Goal: Task Accomplishment & Management: Use online tool/utility

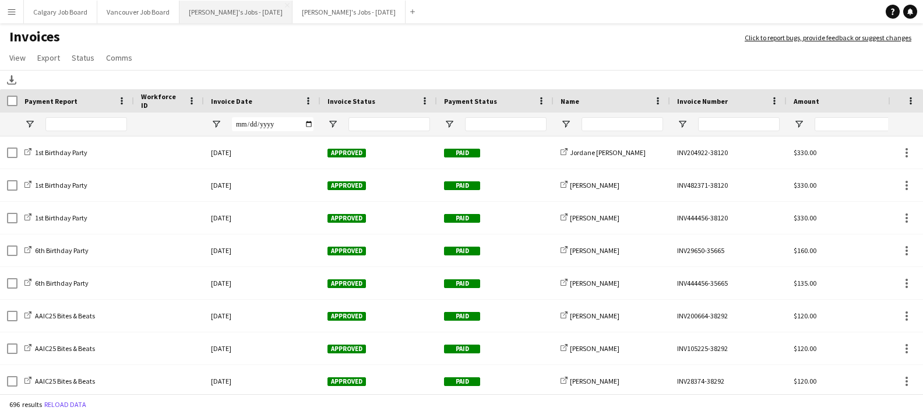
click at [235, 17] on button "[PERSON_NAME]'s Jobs - [DATE] Close" at bounding box center [235, 12] width 113 height 23
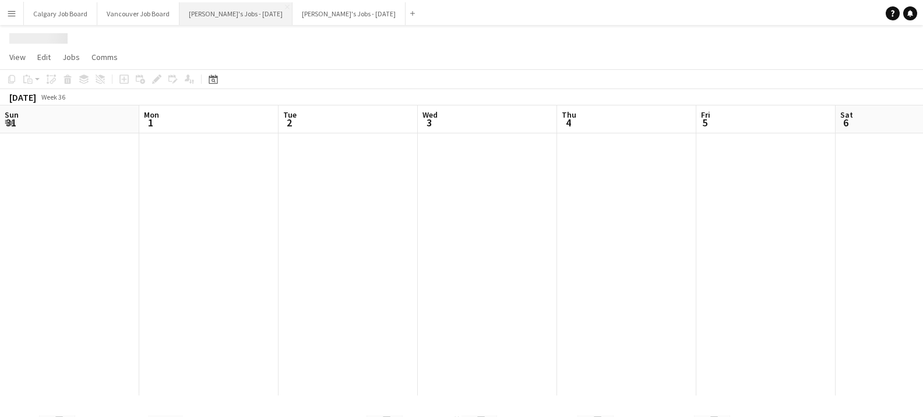
scroll to position [0, 423]
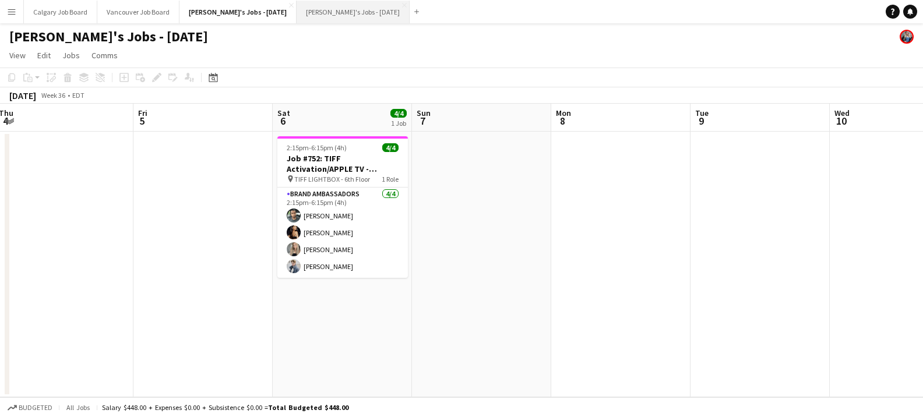
click at [313, 7] on button "[PERSON_NAME]'s Jobs - [DATE] Close" at bounding box center [353, 12] width 113 height 23
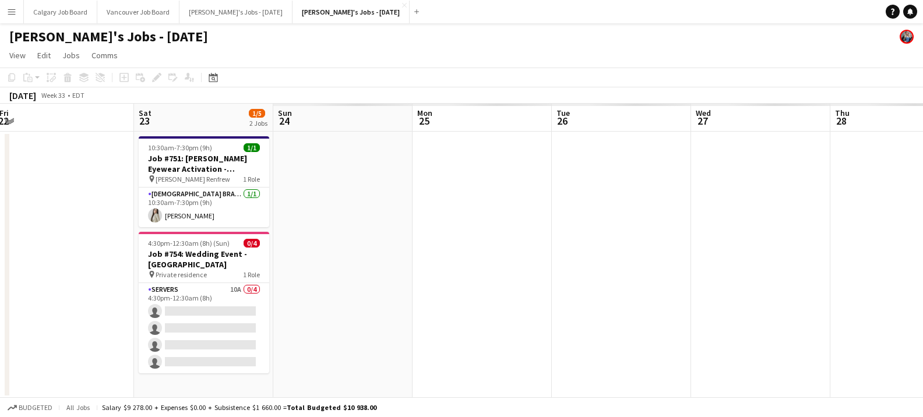
scroll to position [0, 448]
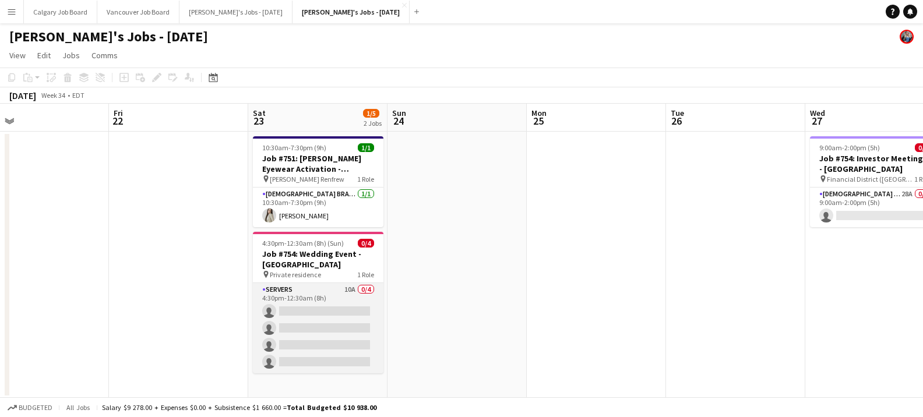
click at [352, 287] on app-card-role "Servers 10A 0/4 4:30pm-12:30am (8h) single-neutral-actions single-neutral-actio…" at bounding box center [318, 328] width 130 height 90
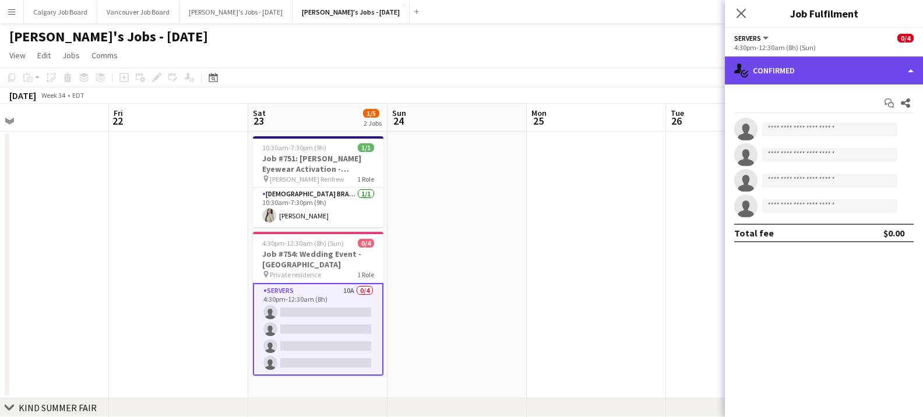
click at [808, 69] on div "single-neutral-actions-check-2 Confirmed" at bounding box center [824, 71] width 198 height 28
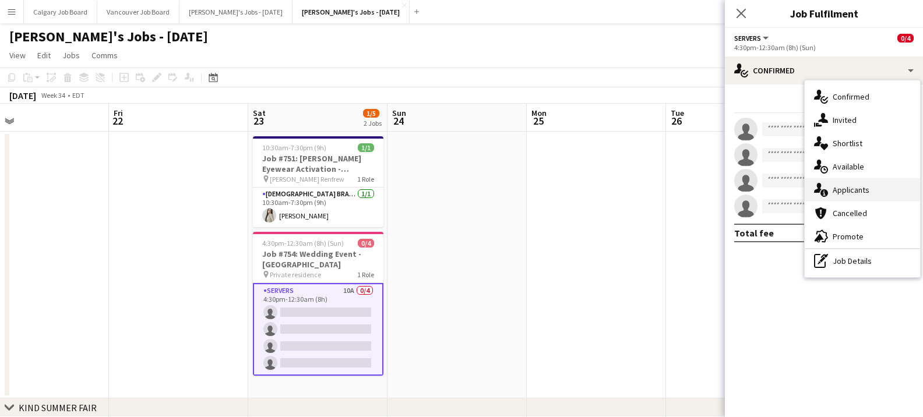
click at [836, 192] on div "single-neutral-actions-information Applicants" at bounding box center [861, 189] width 115 height 23
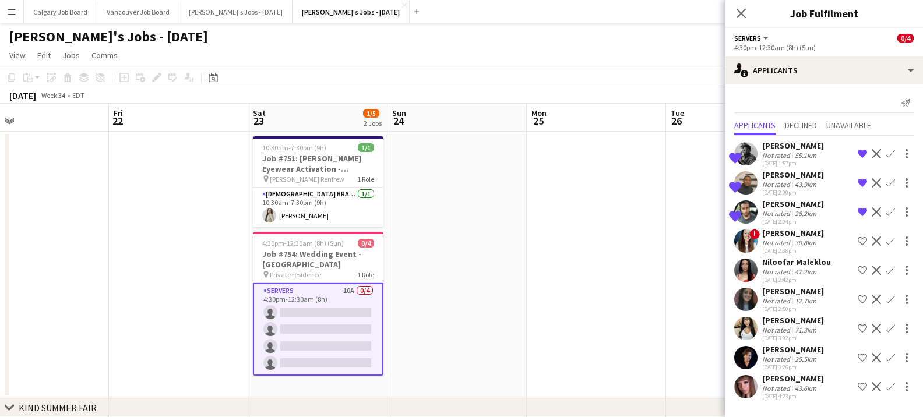
click at [864, 271] on app-icon "Shortlist crew" at bounding box center [861, 270] width 9 height 9
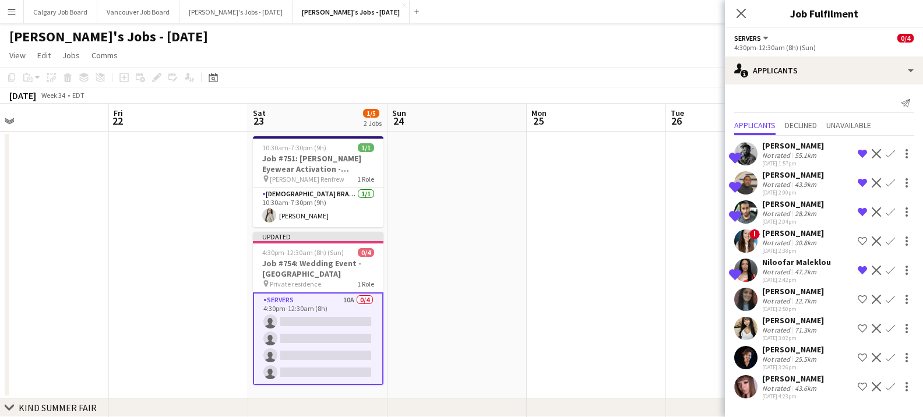
click at [860, 334] on button "Shortlist crew" at bounding box center [862, 329] width 14 height 14
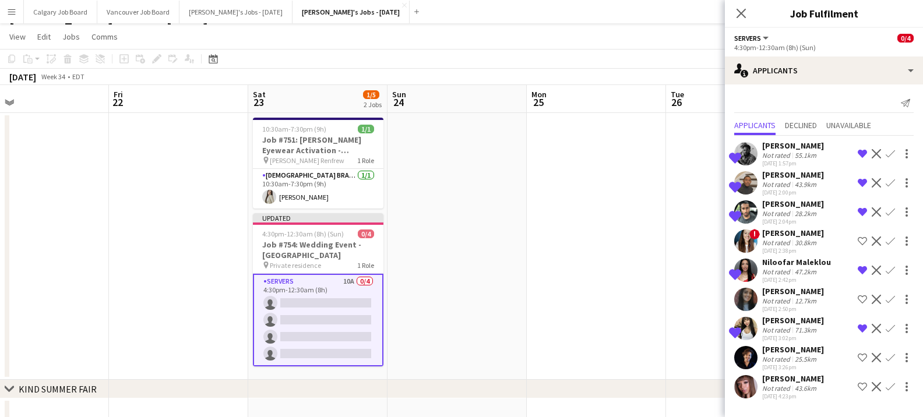
scroll to position [27, 0]
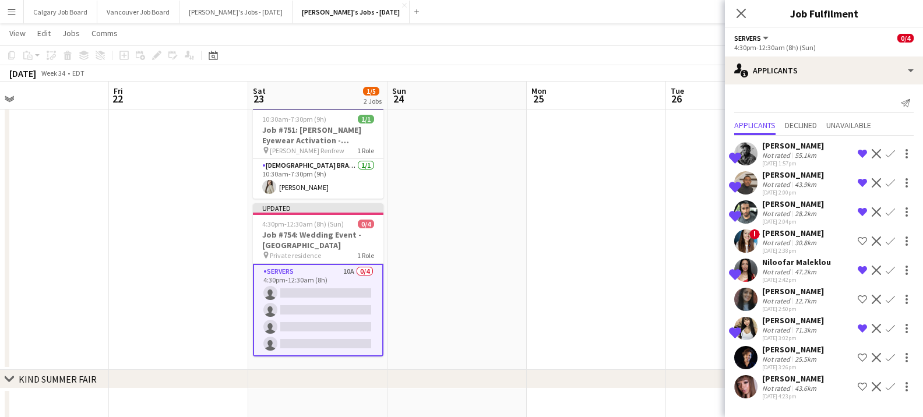
click at [864, 355] on app-icon "Shortlist crew" at bounding box center [861, 357] width 9 height 9
click at [863, 387] on app-icon "Shortlist crew" at bounding box center [861, 386] width 9 height 9
click at [812, 232] on div "[PERSON_NAME]" at bounding box center [793, 233] width 62 height 10
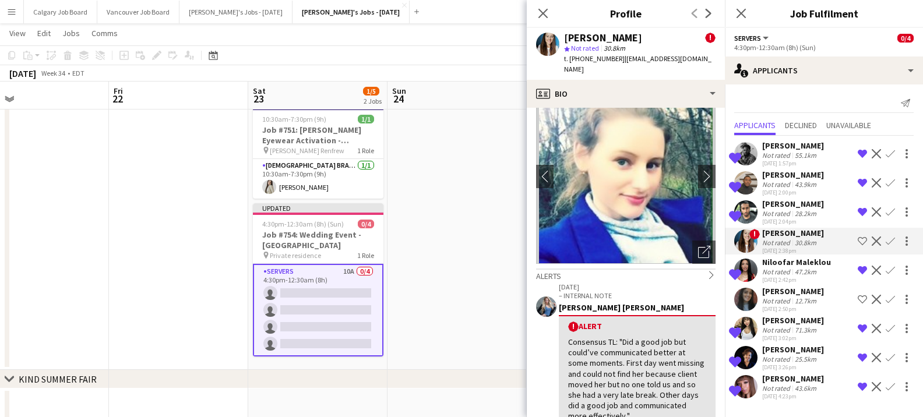
scroll to position [29, 0]
click at [864, 239] on app-icon "Shortlist crew" at bounding box center [861, 241] width 9 height 9
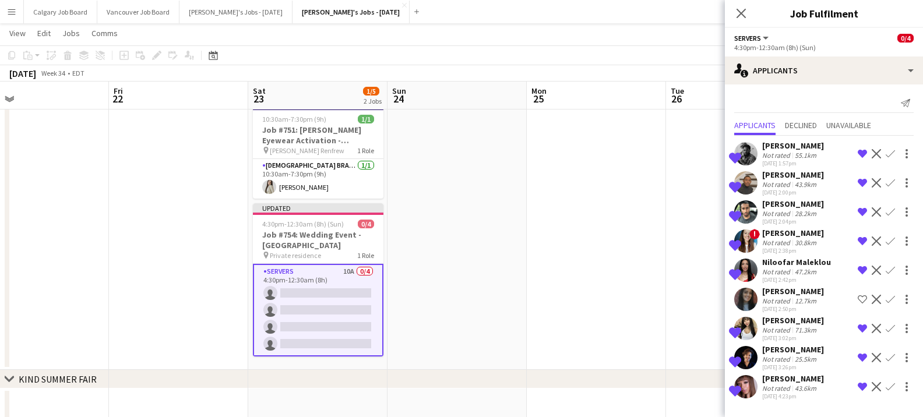
click at [666, 213] on app-date-cell at bounding box center [735, 236] width 139 height 267
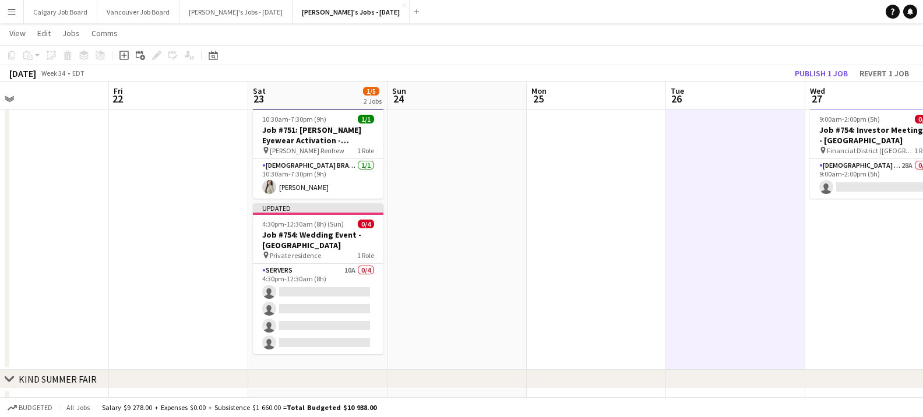
click at [809, 72] on button "Publish 1 job" at bounding box center [821, 73] width 62 height 15
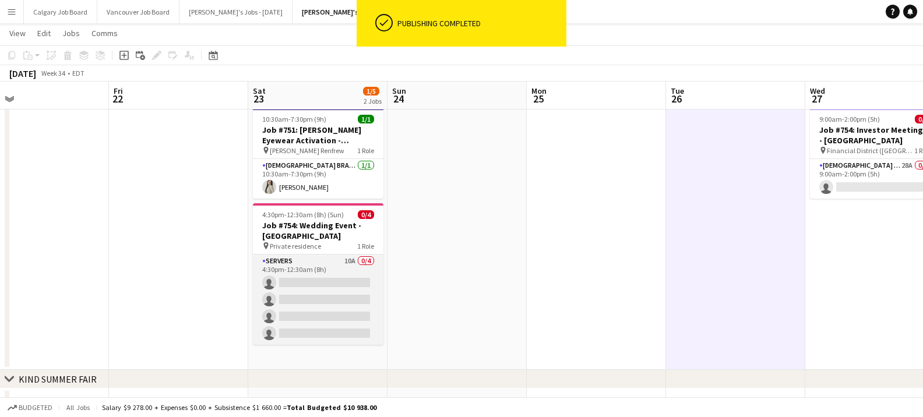
click at [308, 270] on app-card-role "Servers 10A 0/4 4:30pm-12:30am (8h) single-neutral-actions single-neutral-actio…" at bounding box center [318, 300] width 130 height 90
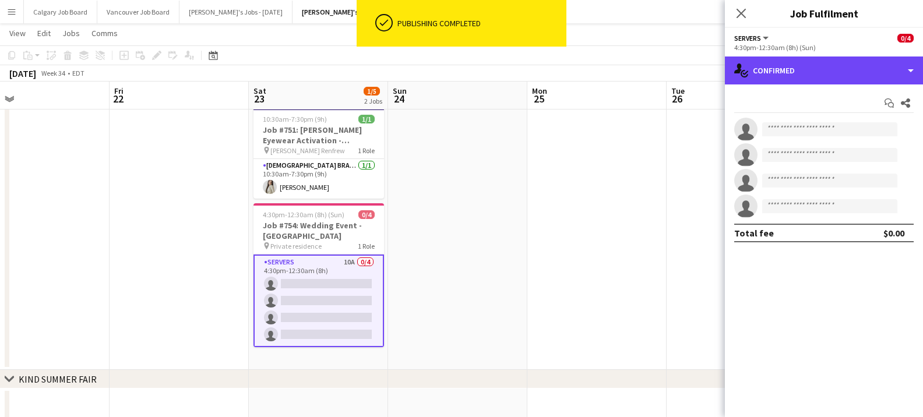
drag, startPoint x: 817, startPoint y: 79, endPoint x: 861, endPoint y: 134, distance: 70.9
click at [817, 79] on div "single-neutral-actions-check-2 Confirmed" at bounding box center [824, 71] width 198 height 28
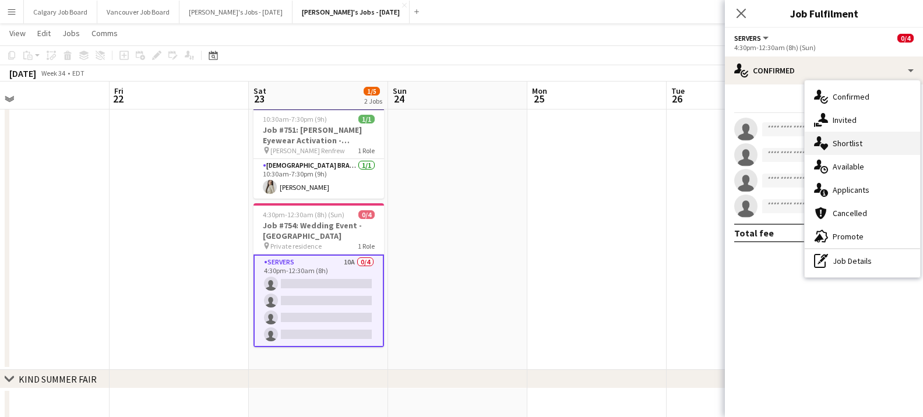
click at [868, 149] on div "single-neutral-actions-heart Shortlist" at bounding box center [861, 143] width 115 height 23
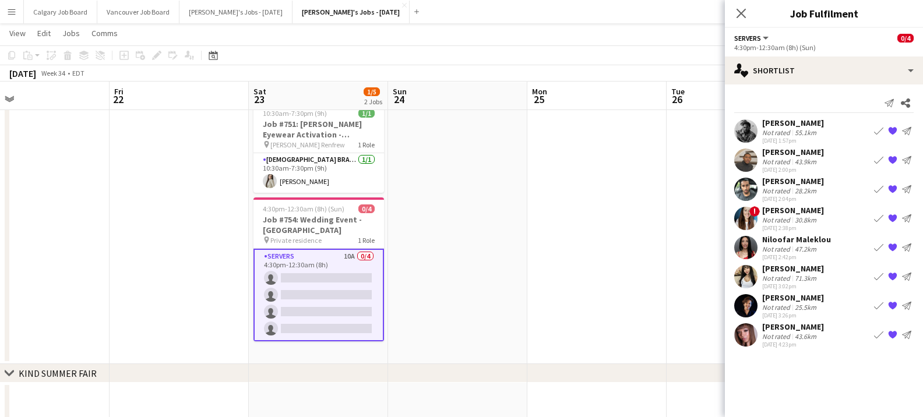
scroll to position [33, 0]
click at [790, 132] on div "Not rated" at bounding box center [777, 132] width 30 height 9
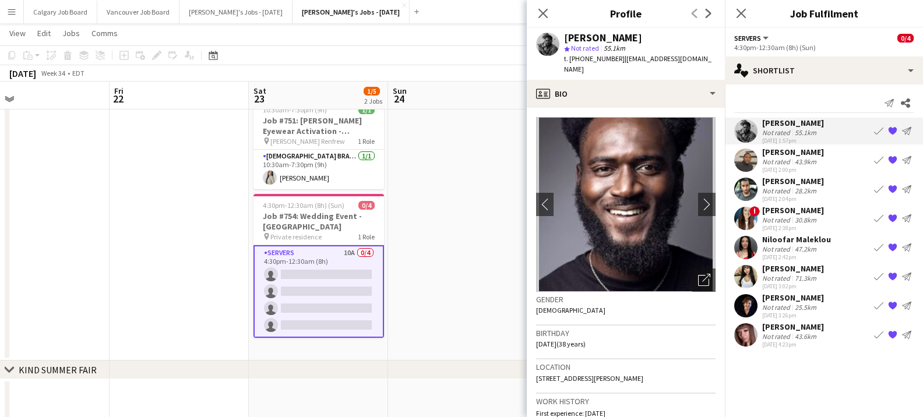
scroll to position [37, 0]
click at [698, 274] on icon "Open photos pop-in" at bounding box center [704, 280] width 12 height 12
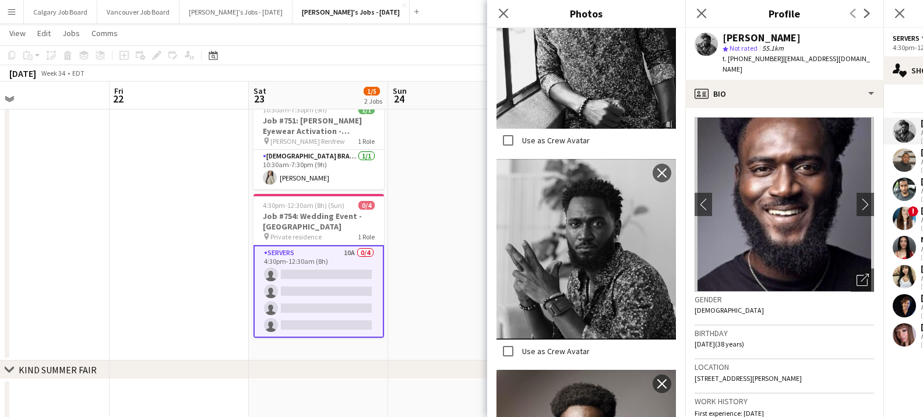
scroll to position [662, 0]
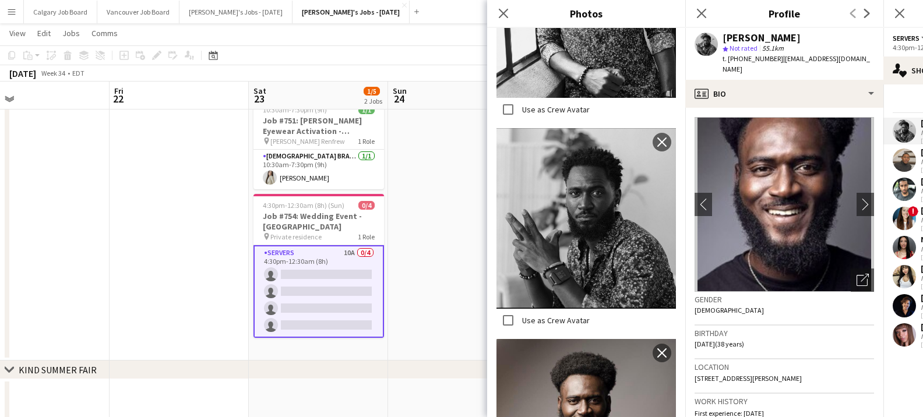
click at [739, 326] on div "Birthday [DEMOGRAPHIC_DATA] (38 years)" at bounding box center [783, 343] width 179 height 34
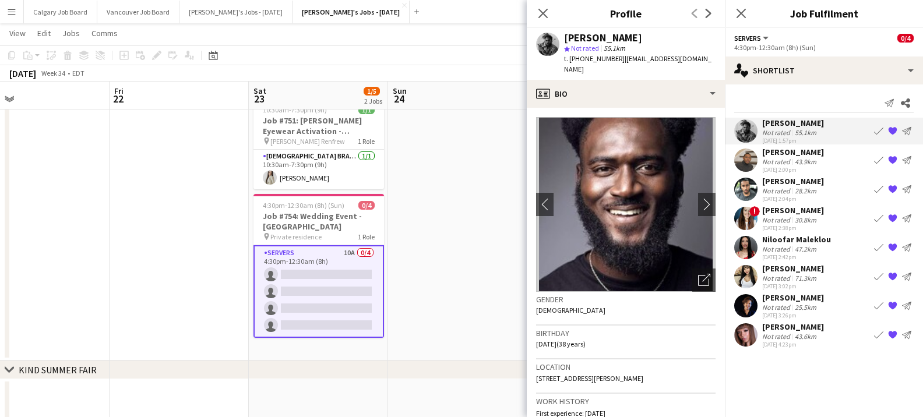
click at [786, 220] on div "Not rated" at bounding box center [777, 220] width 30 height 9
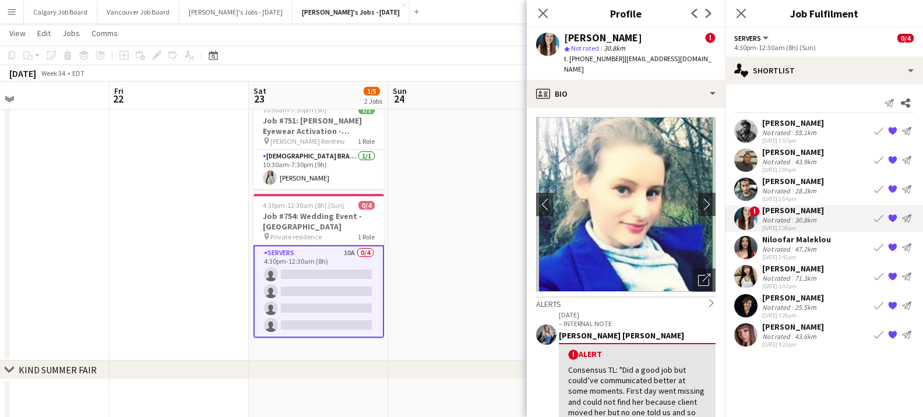
click at [707, 274] on icon "Open photos pop-in" at bounding box center [704, 280] width 12 height 12
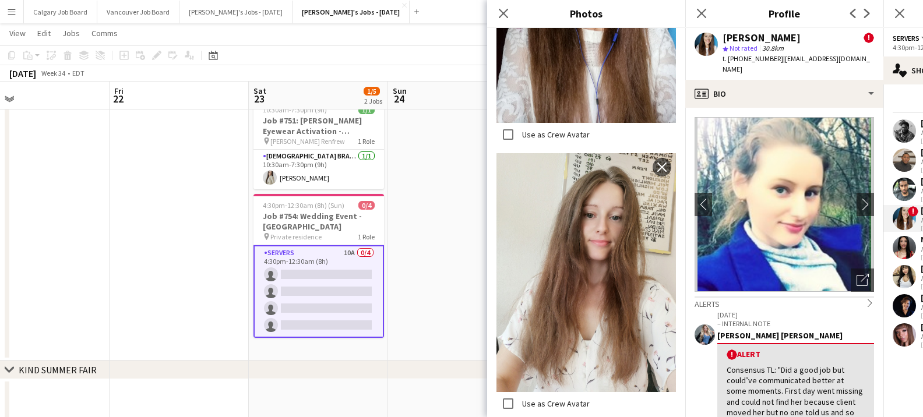
scroll to position [2739, 0]
click at [759, 319] on p "– INTERNAL NOTE" at bounding box center [795, 323] width 157 height 9
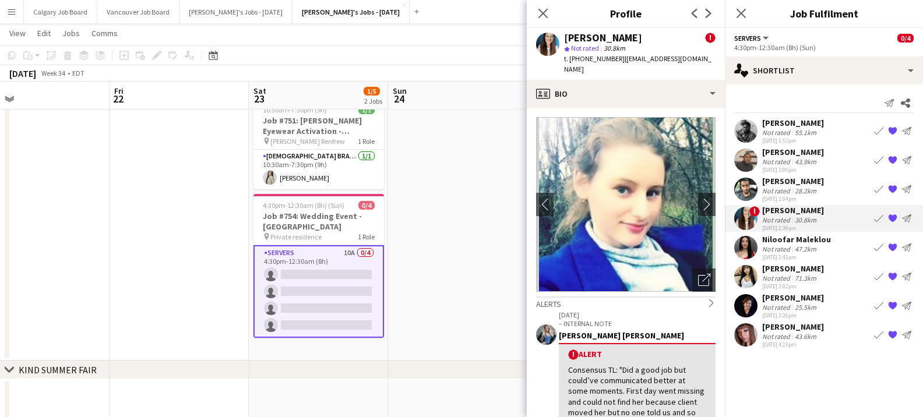
click at [770, 244] on div "Niloofar Maleklou" at bounding box center [796, 239] width 69 height 10
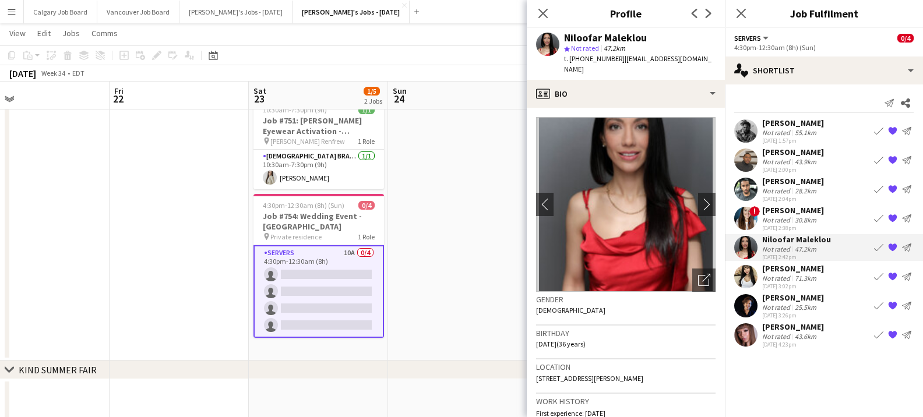
click at [761, 278] on div "[PERSON_NAME] Not rated 71.3km [DATE] 3:02pm Book crew {{ spriteTitle }} Send n…" at bounding box center [824, 276] width 198 height 27
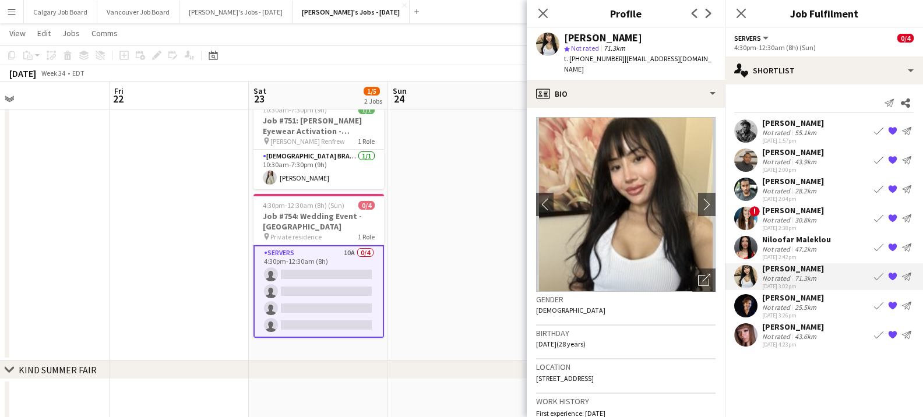
click at [766, 295] on div "[PERSON_NAME]" at bounding box center [793, 297] width 62 height 10
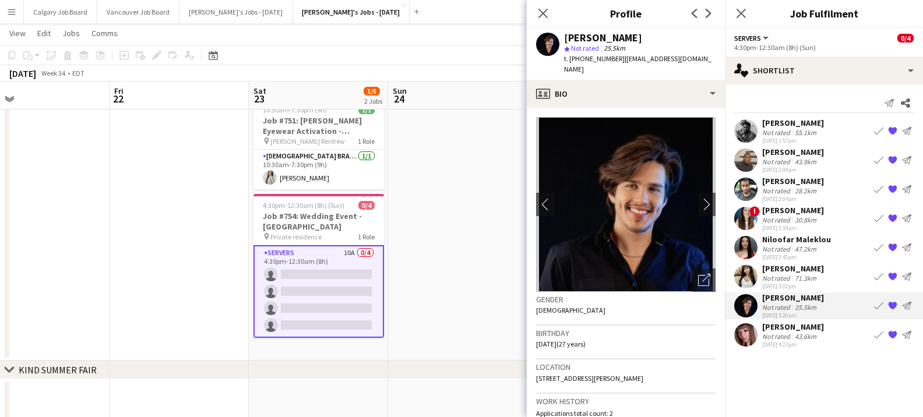
click at [773, 328] on div "[PERSON_NAME]" at bounding box center [793, 327] width 62 height 10
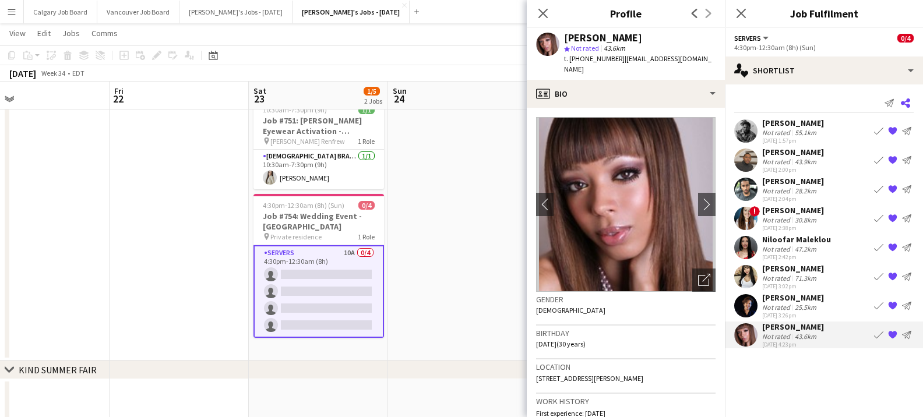
click at [906, 105] on icon at bounding box center [905, 102] width 9 height 9
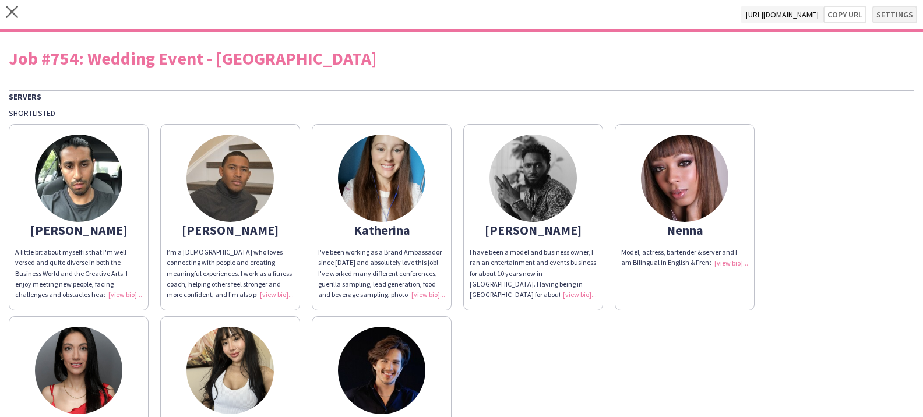
click at [900, 11] on button "Settings" at bounding box center [894, 14] width 45 height 17
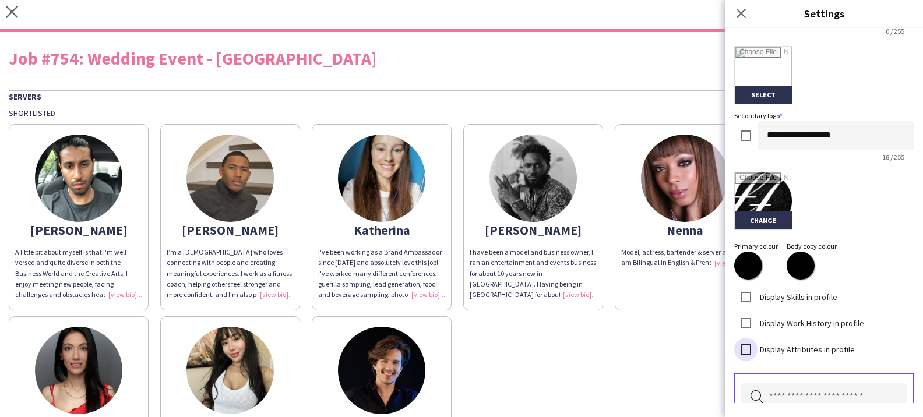
scroll to position [267, 0]
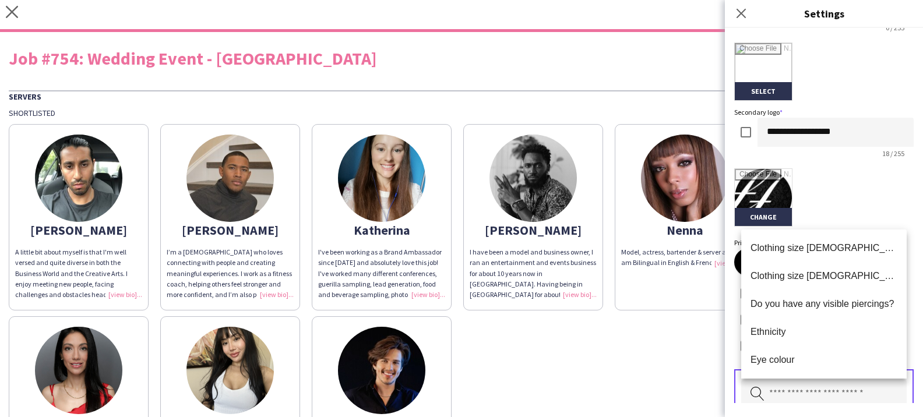
click at [778, 391] on input "text" at bounding box center [823, 394] width 165 height 29
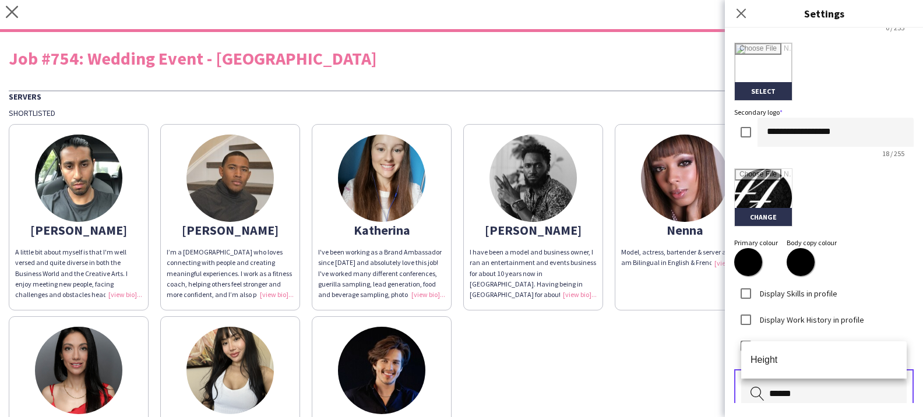
scroll to position [270, 0]
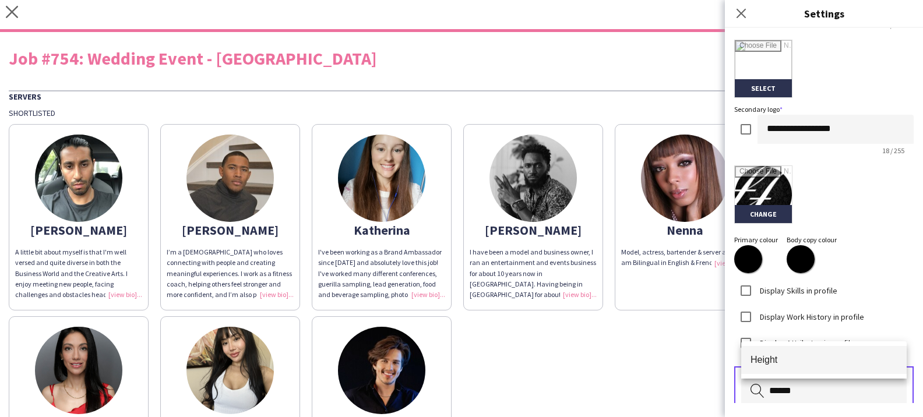
type input "******"
click at [772, 362] on span "Height" at bounding box center [823, 359] width 147 height 11
type input "******"
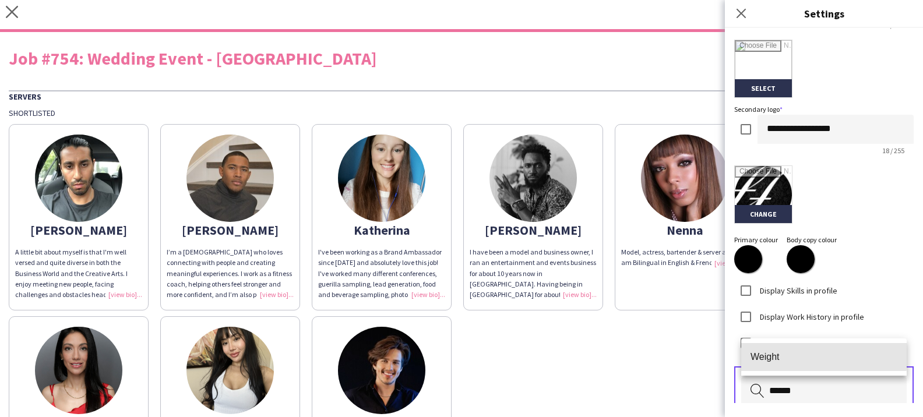
click at [785, 352] on span "Weight" at bounding box center [823, 356] width 147 height 11
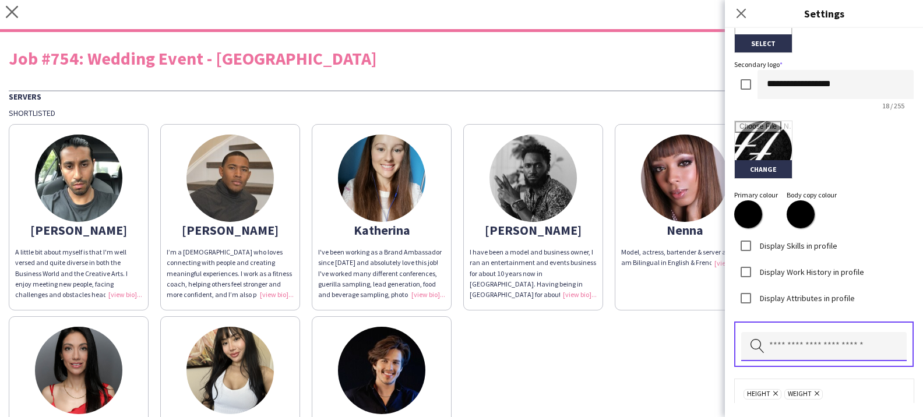
scroll to position [316, 0]
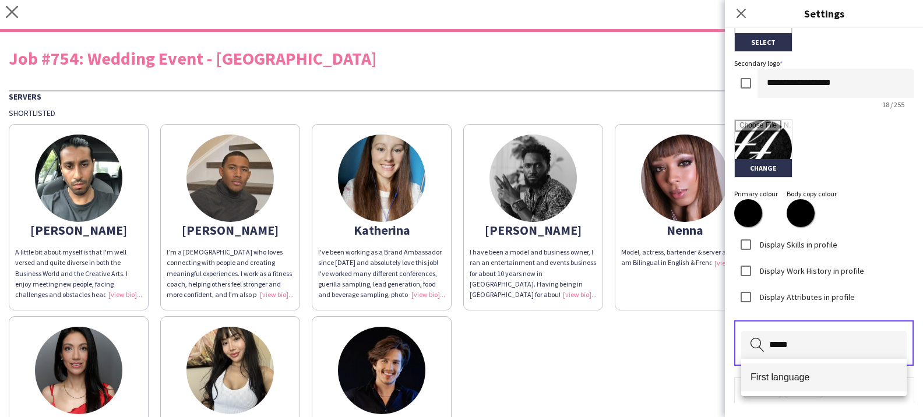
type input "*****"
click at [780, 370] on mat-option "First language" at bounding box center [823, 377] width 165 height 28
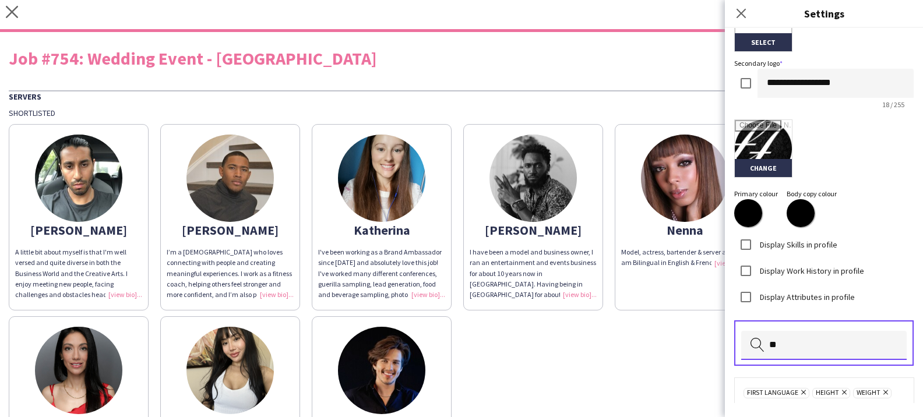
type input "*"
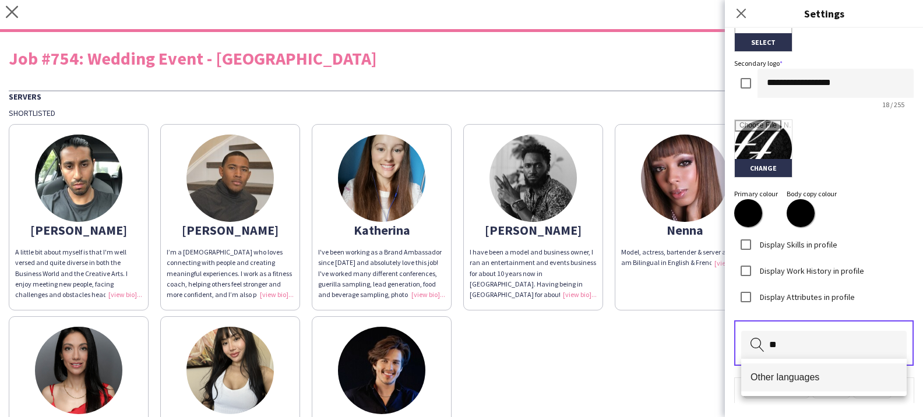
type input "**"
click at [778, 373] on span "Other languages" at bounding box center [823, 377] width 147 height 11
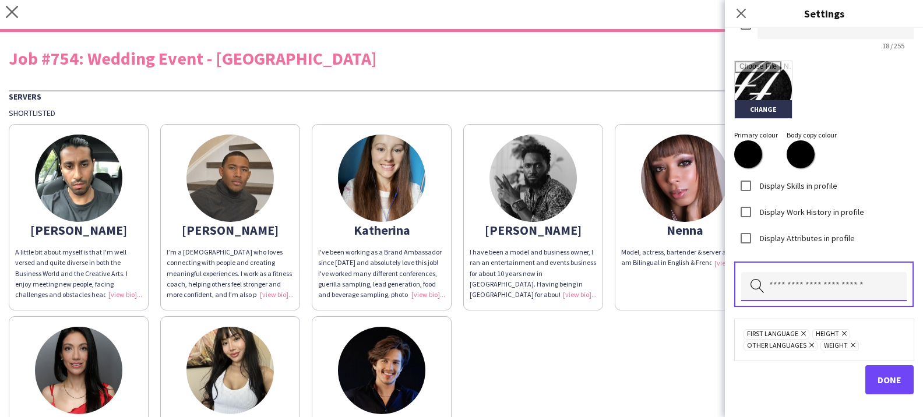
scroll to position [374, 0]
click at [886, 380] on span "Done" at bounding box center [889, 381] width 24 height 12
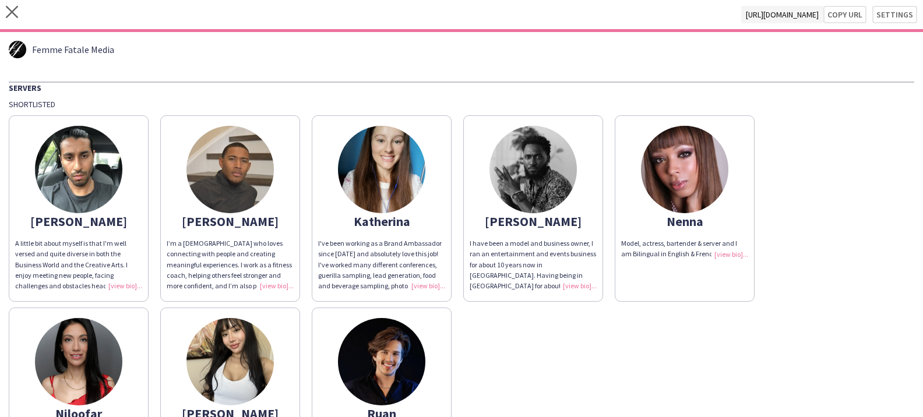
click at [108, 283] on div "A little bit about myself is that I'm well versed and quite diverse in both the…" at bounding box center [78, 264] width 127 height 53
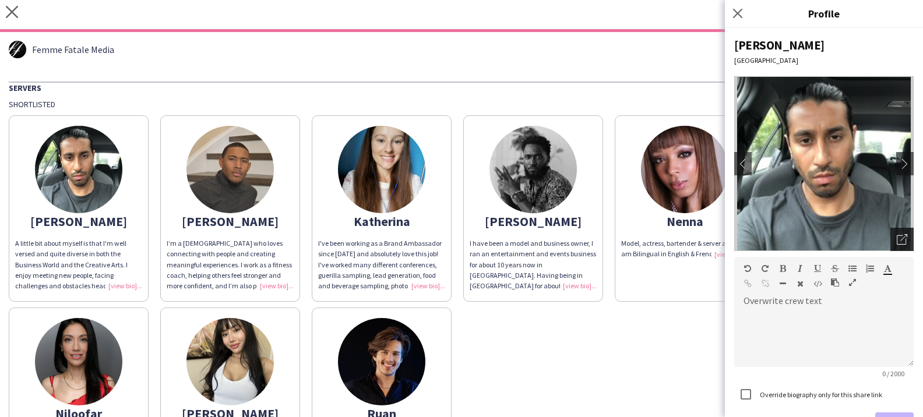
click at [902, 242] on icon "Open photos pop-in" at bounding box center [901, 239] width 10 height 10
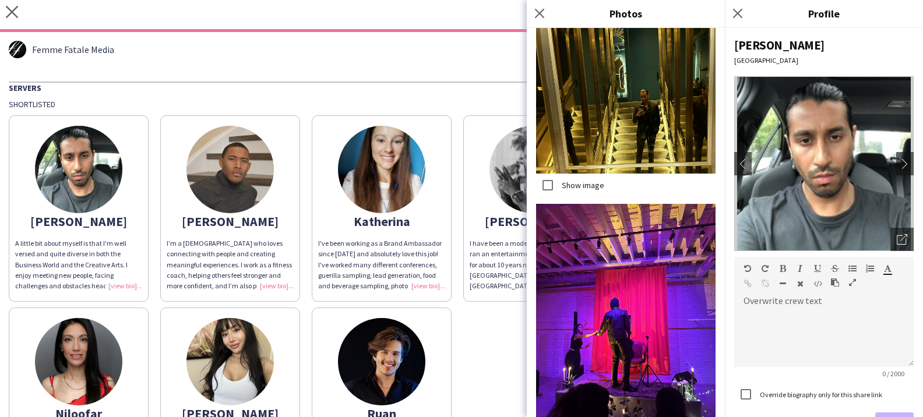
scroll to position [1487, 0]
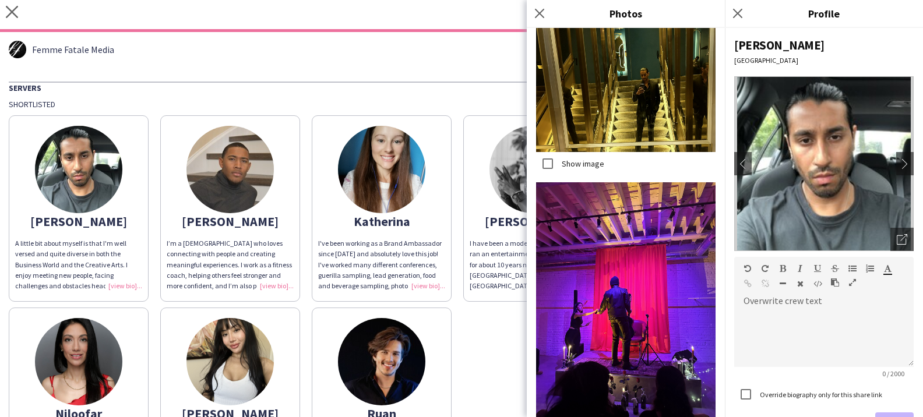
click at [273, 285] on div "I’m a [DEMOGRAPHIC_DATA] who loves connecting with people and creating meaningf…" at bounding box center [230, 264] width 127 height 53
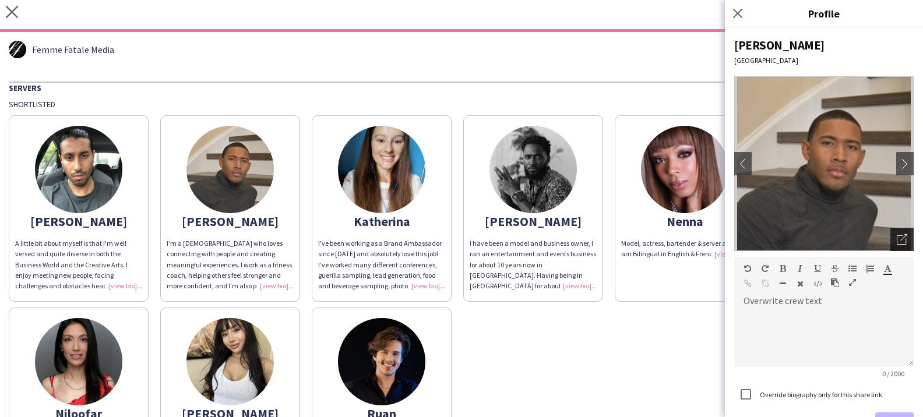
click at [892, 236] on div "Open photos pop-in" at bounding box center [901, 239] width 23 height 23
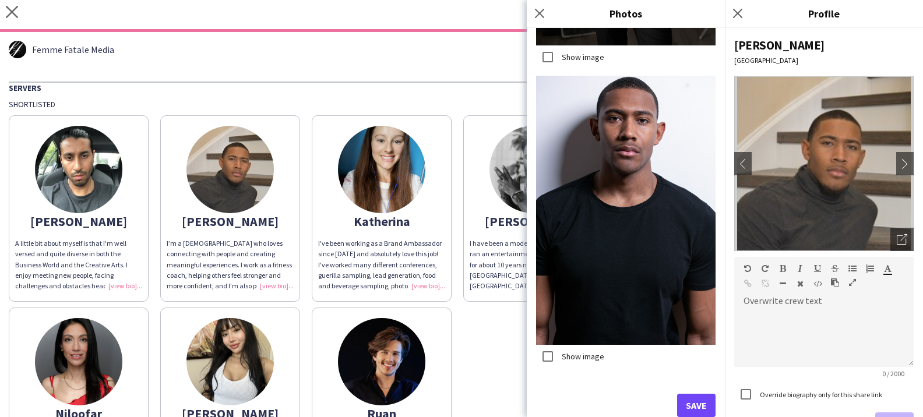
scroll to position [1339, 0]
click at [691, 401] on button "Save" at bounding box center [696, 405] width 38 height 23
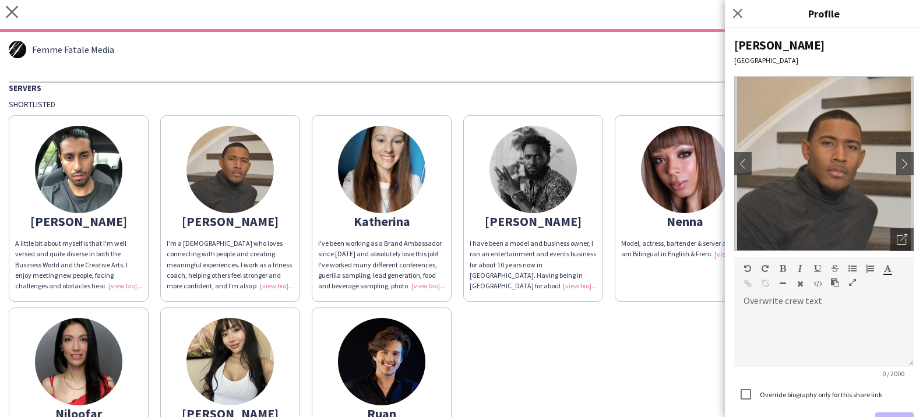
click at [429, 289] on div "I've been working as a Brand Ambassador since [DATE] and absolutely love this j…" at bounding box center [381, 264] width 127 height 53
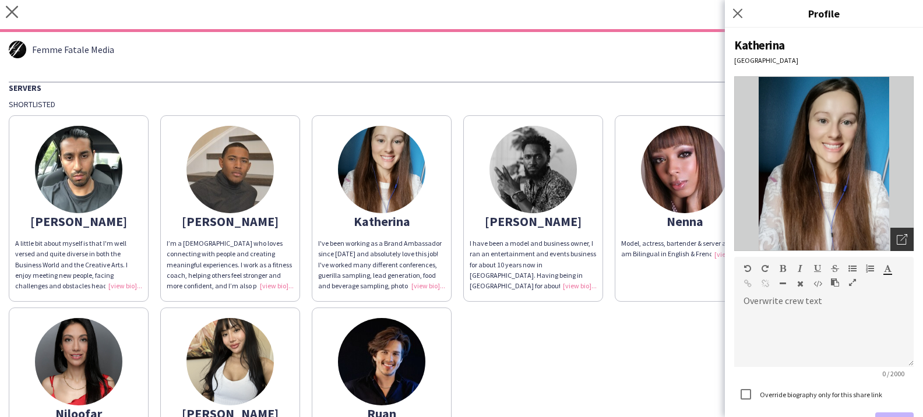
click at [896, 249] on div "Open photos pop-in" at bounding box center [901, 239] width 23 height 23
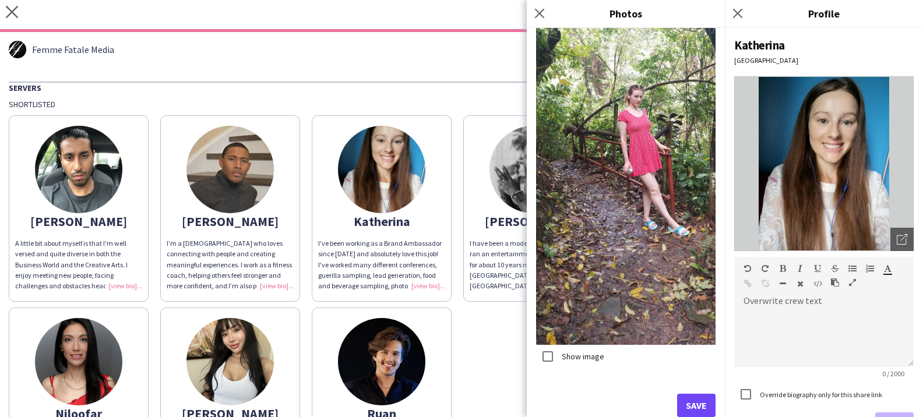
scroll to position [2782, 0]
click at [702, 396] on button "Save" at bounding box center [696, 406] width 38 height 23
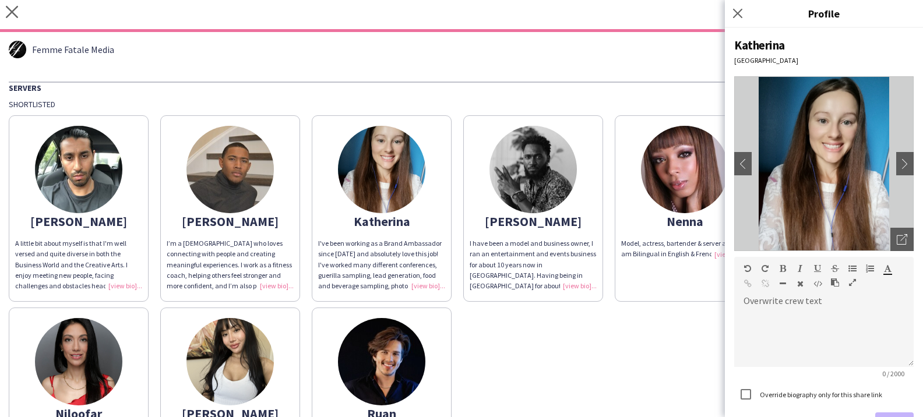
drag, startPoint x: 568, startPoint y: 287, endPoint x: 559, endPoint y: 288, distance: 9.4
click at [568, 287] on div "I have been a model and business owner, I ran an entertainment and events busin…" at bounding box center [533, 264] width 127 height 53
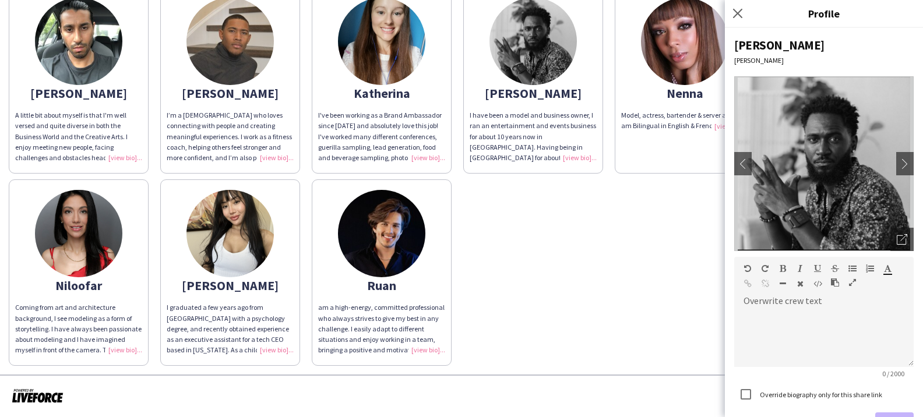
scroll to position [128, 0]
click at [110, 341] on div "Coming from art and architecture background, I see modeling as a form of storyt…" at bounding box center [78, 329] width 127 height 53
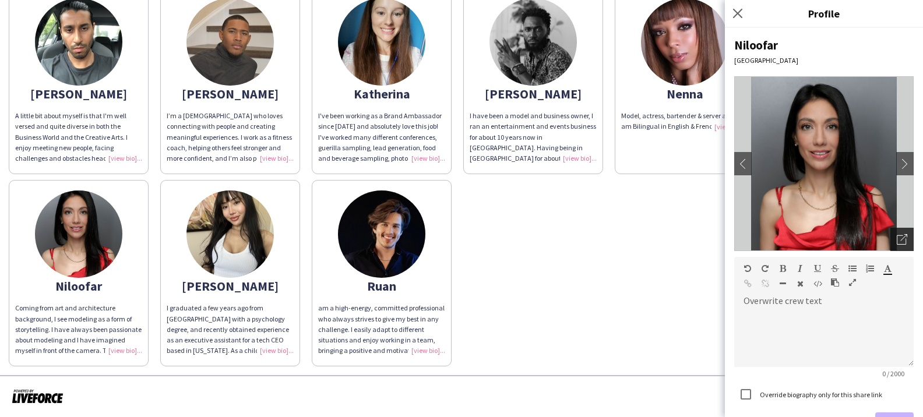
click at [897, 238] on icon "Open photos pop-in" at bounding box center [901, 239] width 10 height 10
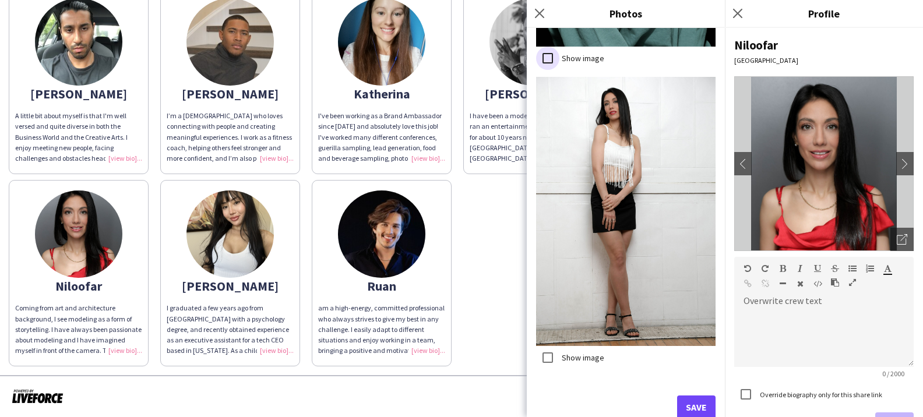
scroll to position [4275, 0]
click at [695, 403] on button "Save" at bounding box center [696, 407] width 38 height 23
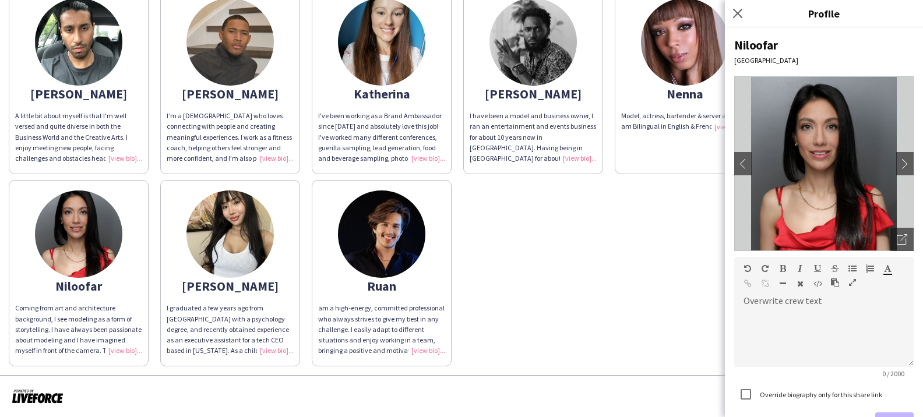
drag, startPoint x: 267, startPoint y: 349, endPoint x: 447, endPoint y: 338, distance: 180.9
click at [267, 349] on div "I graduated a few years ago from [GEOGRAPHIC_DATA] with a psychology degree, an…" at bounding box center [230, 329] width 127 height 53
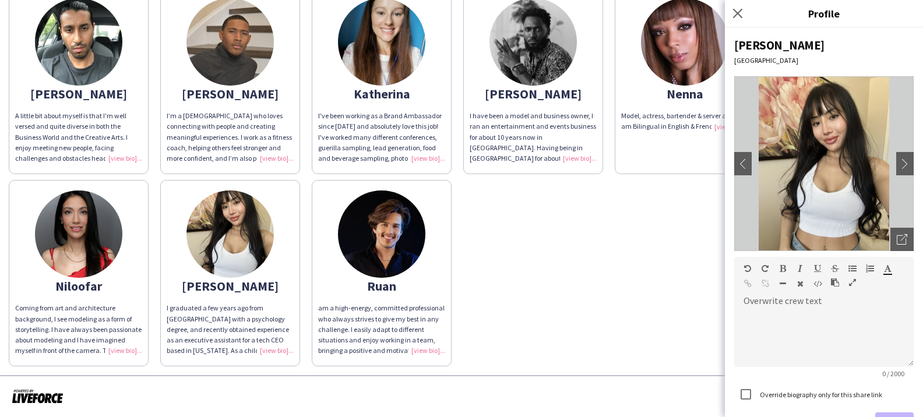
click at [429, 350] on div "am a high-energy, committed professional who always strives to give my best in …" at bounding box center [381, 329] width 127 height 53
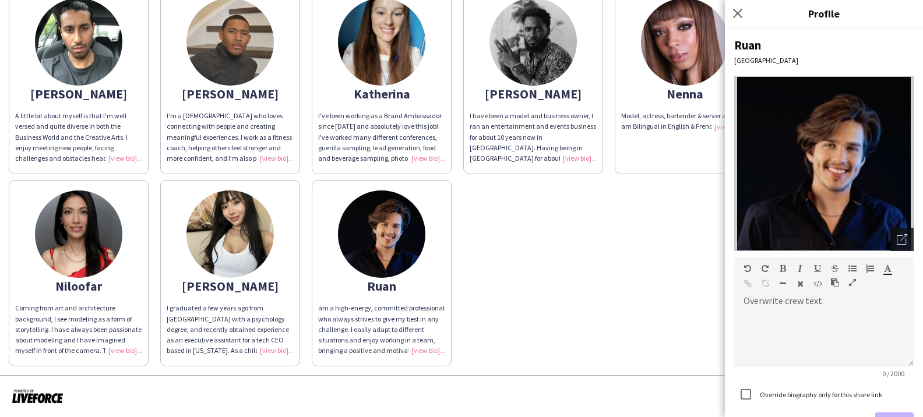
click at [894, 239] on div "Open photos pop-in" at bounding box center [901, 239] width 23 height 23
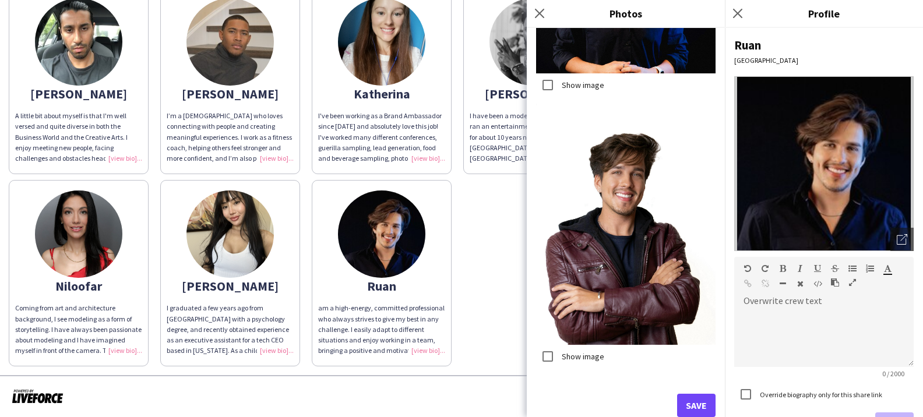
scroll to position [577, 0]
click at [697, 408] on button "Save" at bounding box center [696, 405] width 38 height 23
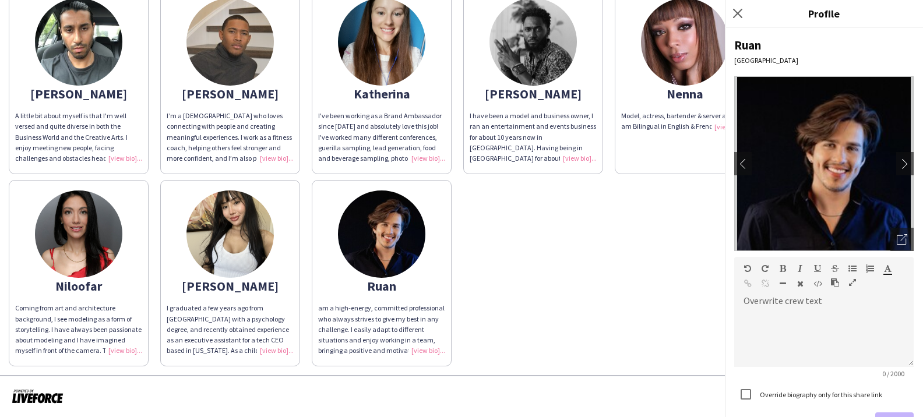
click at [514, 302] on div "[PERSON_NAME] bit about myself is that I'm well versed and quite diverse in bot…" at bounding box center [461, 174] width 905 height 384
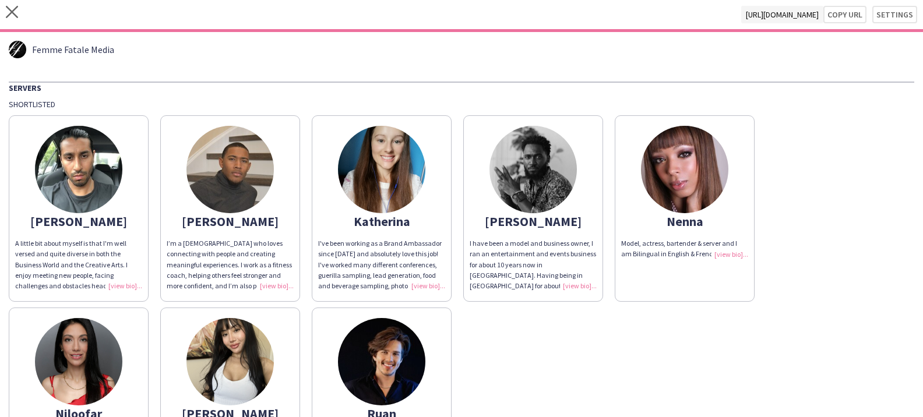
scroll to position [0, 0]
click at [832, 15] on button "Copy url" at bounding box center [844, 14] width 43 height 17
